Goal: Information Seeking & Learning: Learn about a topic

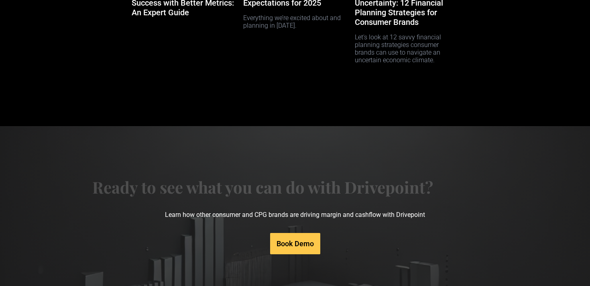
scroll to position [4135, 0]
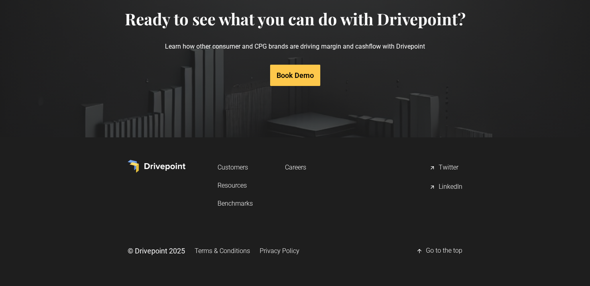
click at [227, 184] on link "Resources" at bounding box center [235, 185] width 35 height 15
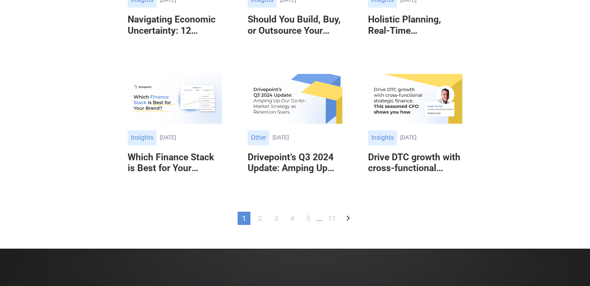
scroll to position [441, 0]
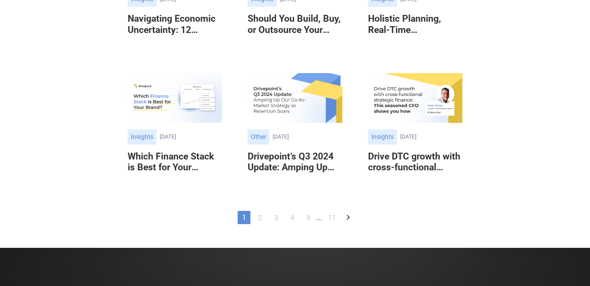
click at [261, 217] on link "2" at bounding box center [260, 217] width 13 height 13
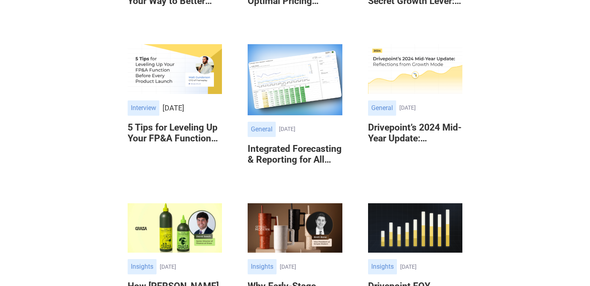
scroll to position [289, 0]
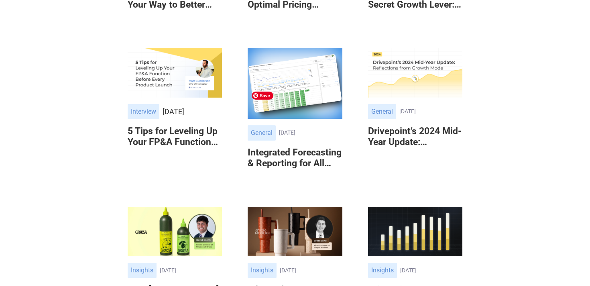
click at [295, 118] on img at bounding box center [295, 83] width 94 height 71
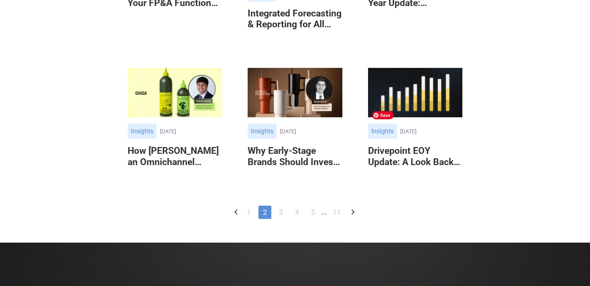
scroll to position [429, 0]
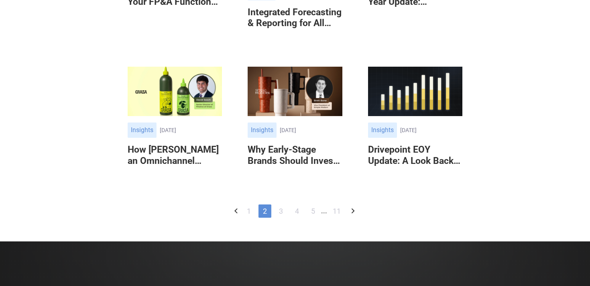
click at [283, 218] on link "3" at bounding box center [281, 210] width 13 height 13
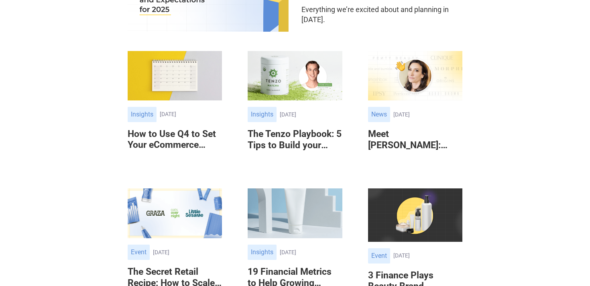
scroll to position [182, 0]
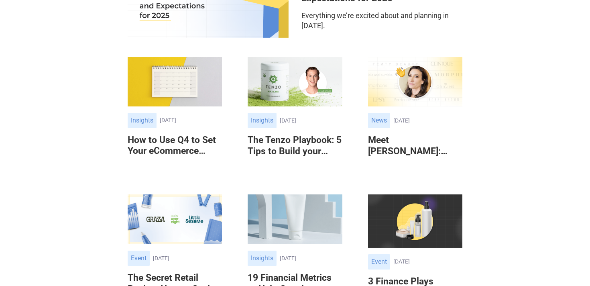
click at [175, 148] on h6 "How to Use Q4 to Set Your eCommerce Brand Up for a Profitable 2024" at bounding box center [175, 146] width 94 height 22
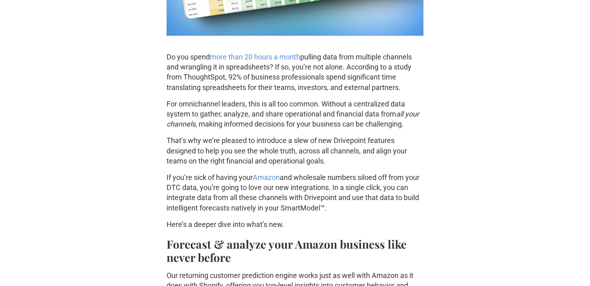
scroll to position [411, 0]
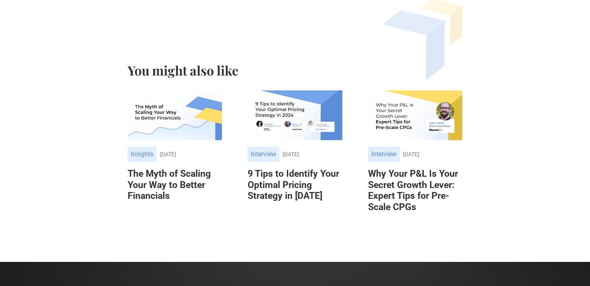
scroll to position [2137, 0]
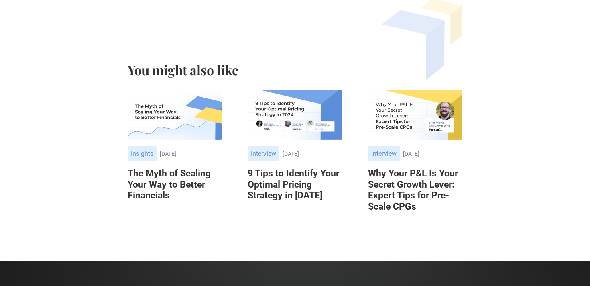
click at [406, 174] on h6 "Why Your P&L Is Your Secret Growth Lever: Expert Tips for Pre-Scale CPGs" at bounding box center [415, 190] width 94 height 44
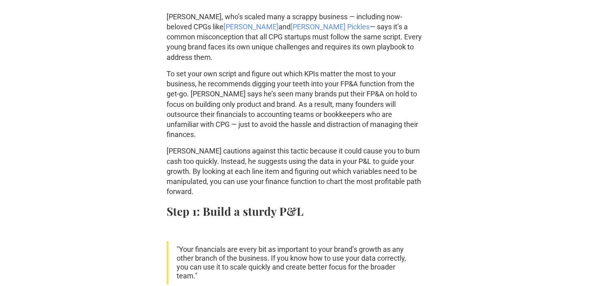
scroll to position [592, 0]
click at [224, 24] on link "Yasso" at bounding box center [251, 26] width 55 height 8
click at [291, 24] on link "Grillo’s Pickles" at bounding box center [330, 26] width 79 height 8
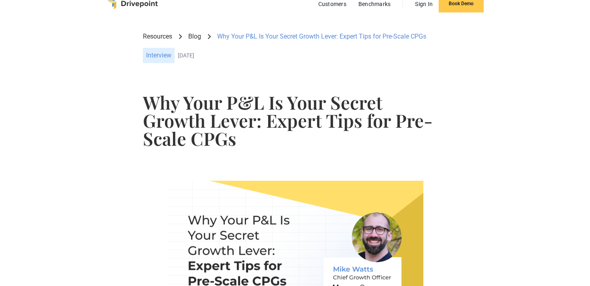
scroll to position [0, 0]
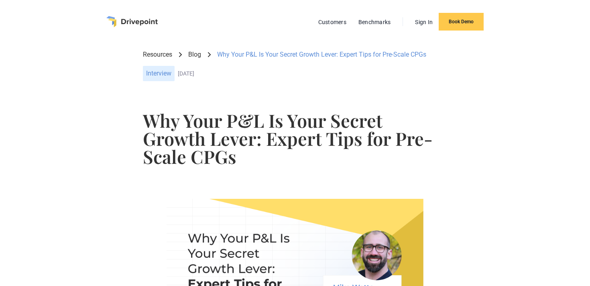
click at [164, 55] on link "Resources" at bounding box center [157, 54] width 29 height 9
click at [157, 53] on link "Resources" at bounding box center [157, 54] width 29 height 9
click at [141, 20] on img "home" at bounding box center [131, 21] width 51 height 11
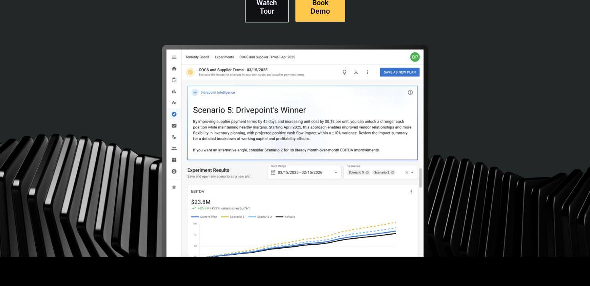
scroll to position [260, 0]
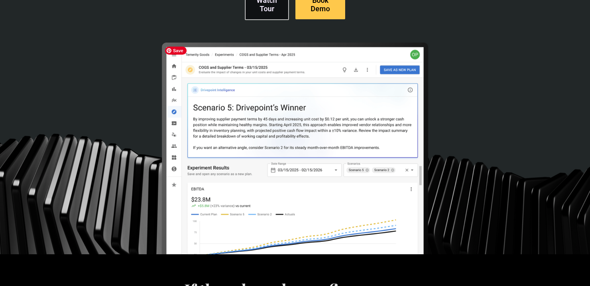
click at [279, 133] on img at bounding box center [295, 177] width 268 height 268
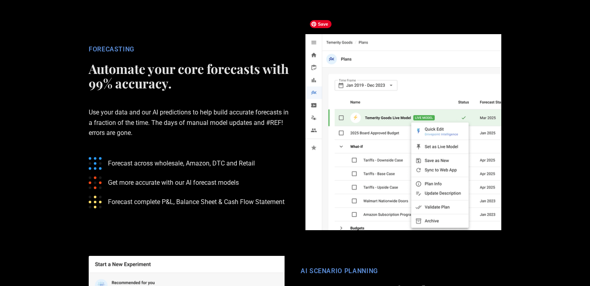
scroll to position [1305, 0]
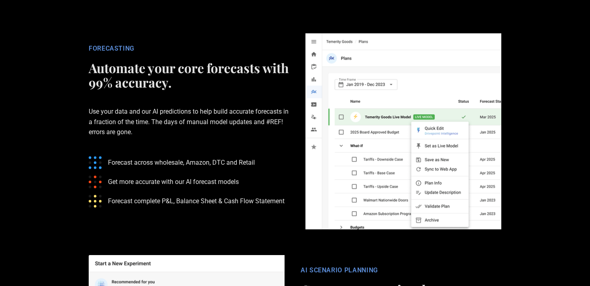
click at [537, 174] on section "FORECASTING Automate your core forecasts with 99% accuracy. Use your data and o…" at bounding box center [295, 131] width 590 height 222
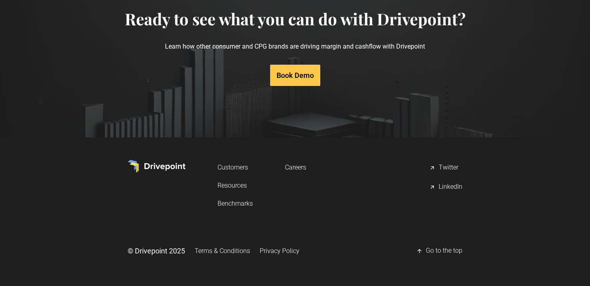
scroll to position [4135, 0]
